Goal: Transaction & Acquisition: Purchase product/service

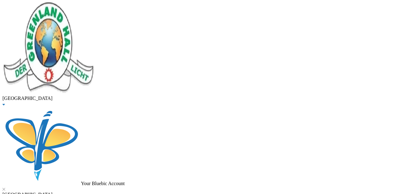
drag, startPoint x: 126, startPoint y: 48, endPoint x: 75, endPoint y: 45, distance: 50.7
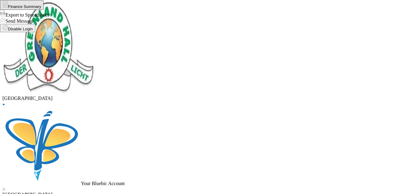
drag, startPoint x: 124, startPoint y: 53, endPoint x: 56, endPoint y: 47, distance: 68.6
drag, startPoint x: 84, startPoint y: 53, endPoint x: 59, endPoint y: 52, distance: 24.9
drag, startPoint x: 112, startPoint y: 51, endPoint x: 56, endPoint y: 41, distance: 57.0
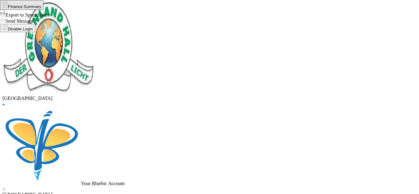
type input "amadi"
drag, startPoint x: 68, startPoint y: 42, endPoint x: 63, endPoint y: 42, distance: 4.9
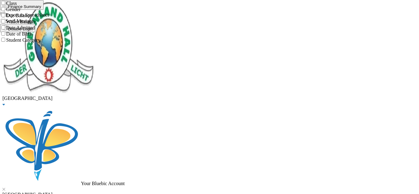
click at [5, 5] on input "Class" at bounding box center [3, 3] width 4 height 4
checkbox input "true"
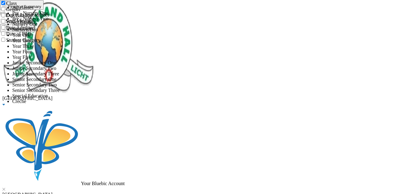
click at [34, 49] on span "Year Three" at bounding box center [23, 46] width 22 height 5
checkbox input "true"
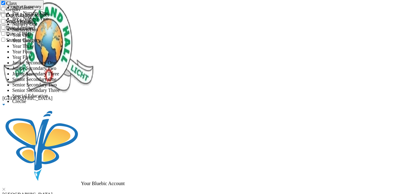
checkbox input "true"
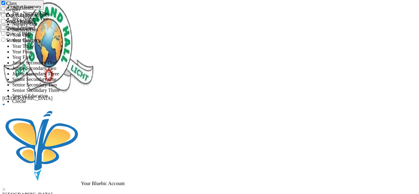
checkbox input "true"
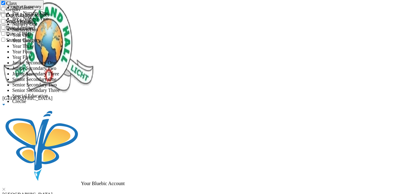
checkbox input "true"
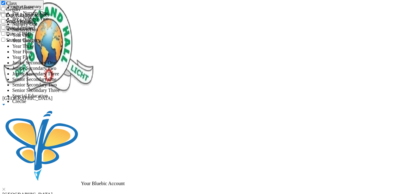
checkbox input "false"
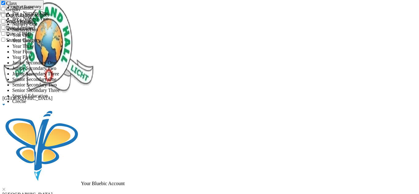
checkbox input "false"
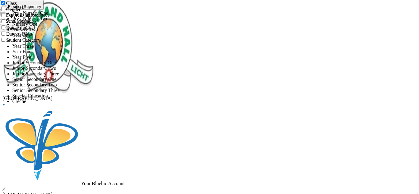
checkbox input "false"
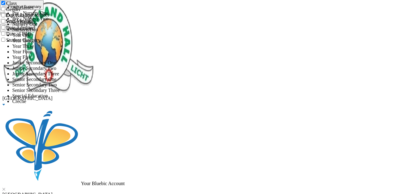
checkbox input "false"
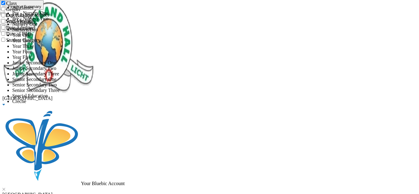
click at [115, 10] on li "All classes" at bounding box center [215, 8] width 406 height 6
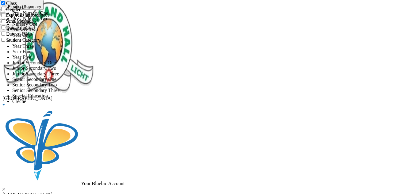
click at [5, 5] on input "Class" at bounding box center [3, 3] width 4 height 4
checkbox input "false"
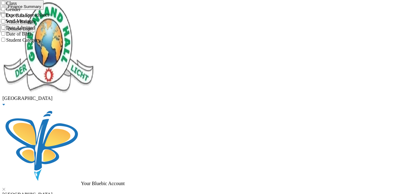
type input "kilani"
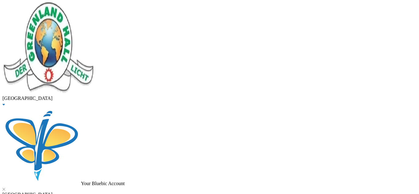
checkbox input "true"
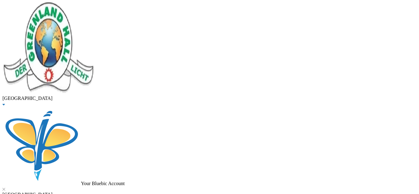
type input "20000"
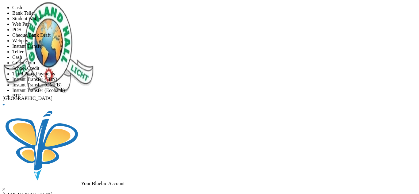
click at [43, 49] on span "Instant Transfer" at bounding box center [27, 46] width 31 height 5
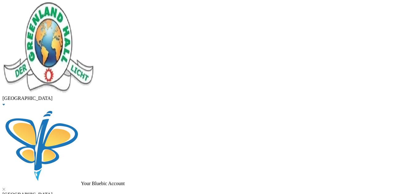
type input "[DATE]"
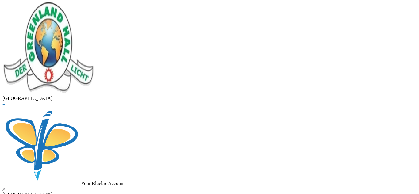
checkbox input "true"
type input "20000"
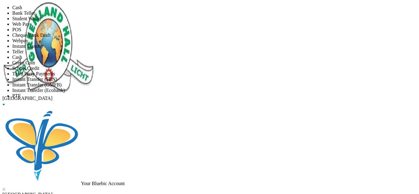
click at [43, 49] on span "Instant Transfer" at bounding box center [27, 46] width 31 height 5
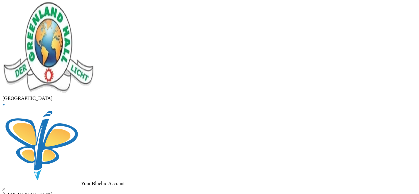
type input "[DATE]"
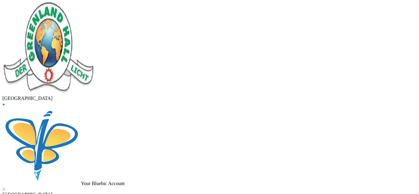
drag, startPoint x: 119, startPoint y: 49, endPoint x: 34, endPoint y: 44, distance: 85.3
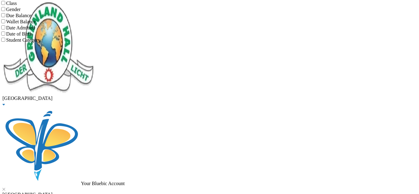
click at [17, 6] on label "Class" at bounding box center [8, 3] width 17 height 5
click at [5, 5] on input "Class" at bounding box center [3, 3] width 4 height 4
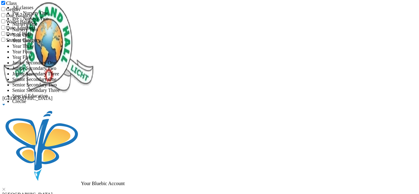
scroll to position [82, 0]
click at [59, 76] on span "Junior Secondary Three" at bounding box center [35, 73] width 47 height 5
click at [56, 82] on span "Senior Secondary One" at bounding box center [34, 79] width 44 height 5
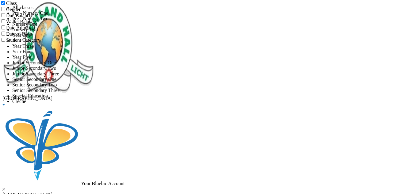
click at [59, 93] on span "Senior Secondary Three" at bounding box center [35, 90] width 47 height 5
click at [125, 10] on li "All classes" at bounding box center [215, 8] width 406 height 6
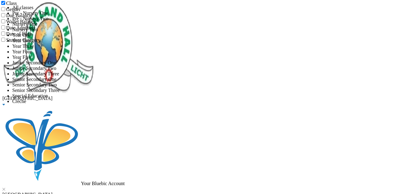
click at [5, 5] on input "Class" at bounding box center [3, 3] width 4 height 4
checkbox input "false"
